Goal: Find specific page/section: Find specific page/section

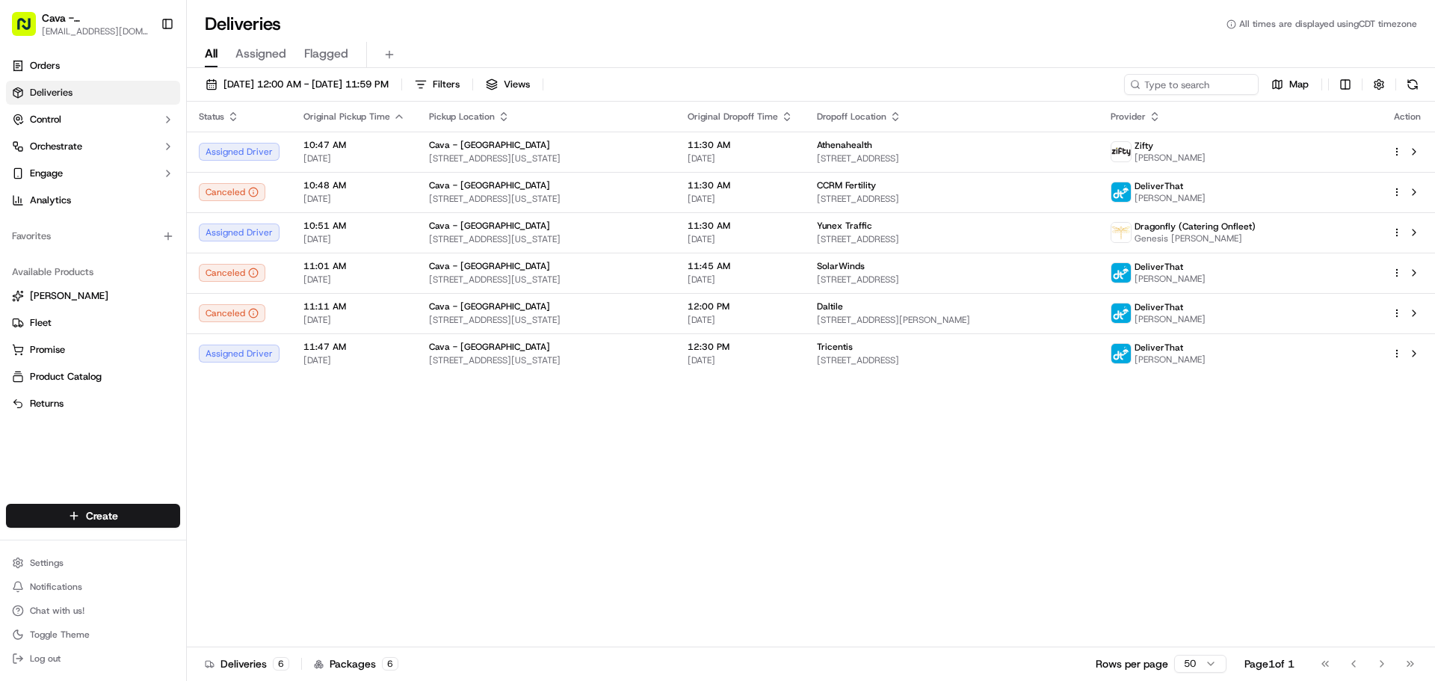
click at [262, 52] on span "Assigned" at bounding box center [260, 54] width 51 height 18
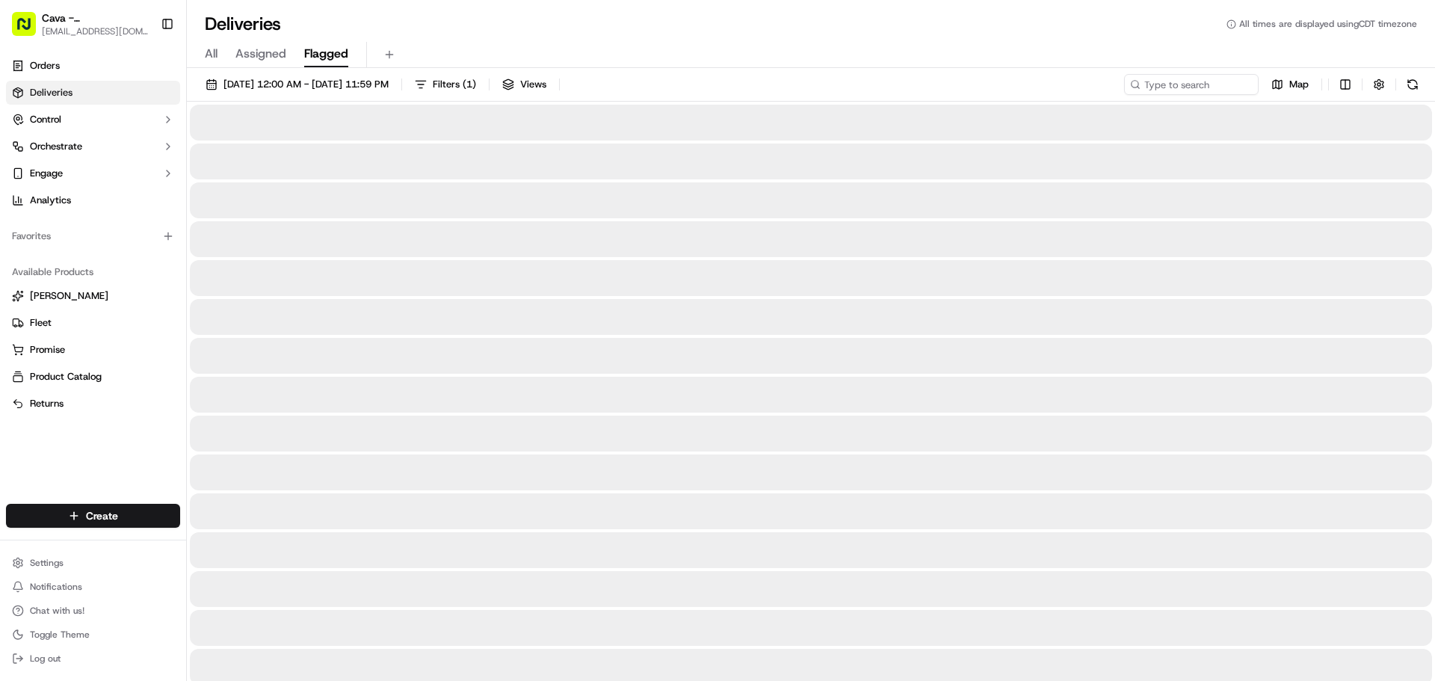
click at [343, 58] on span "Flagged" at bounding box center [326, 54] width 44 height 18
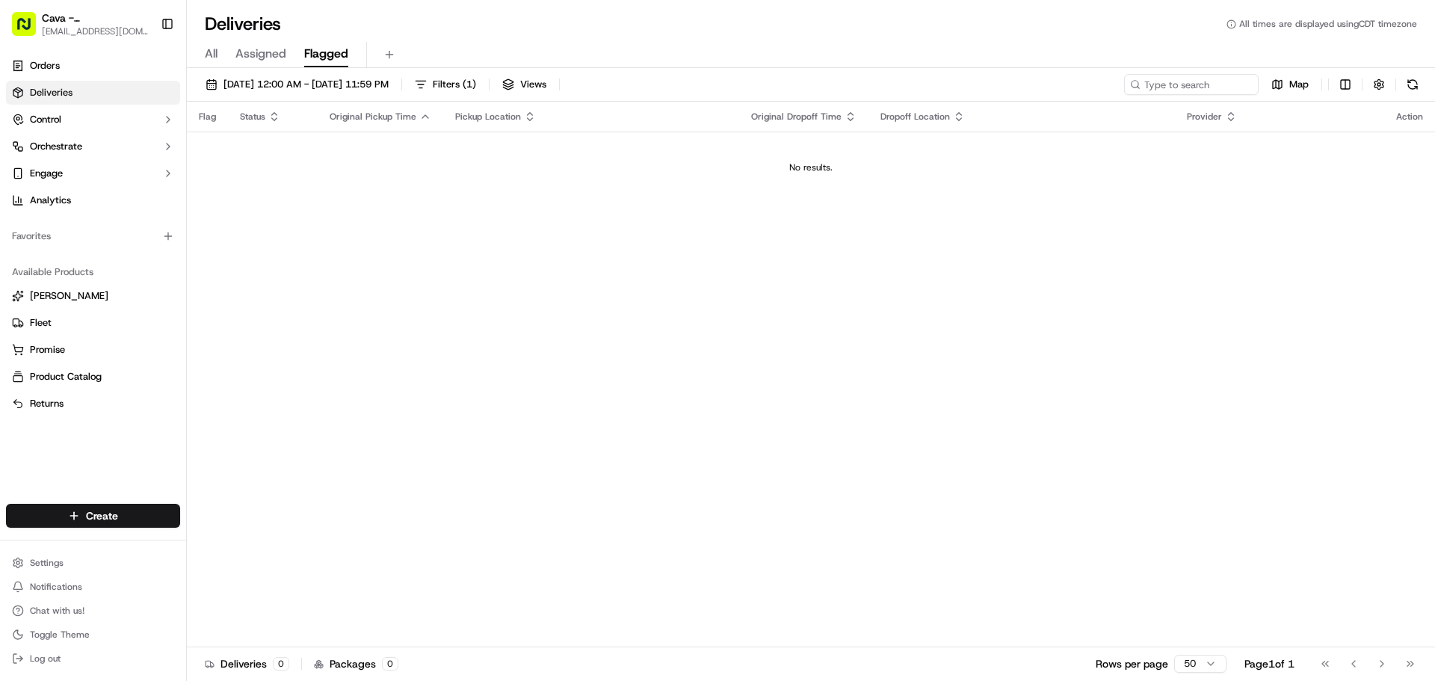
click at [215, 55] on span "All" at bounding box center [211, 54] width 13 height 18
